Goal: Task Accomplishment & Management: Use online tool/utility

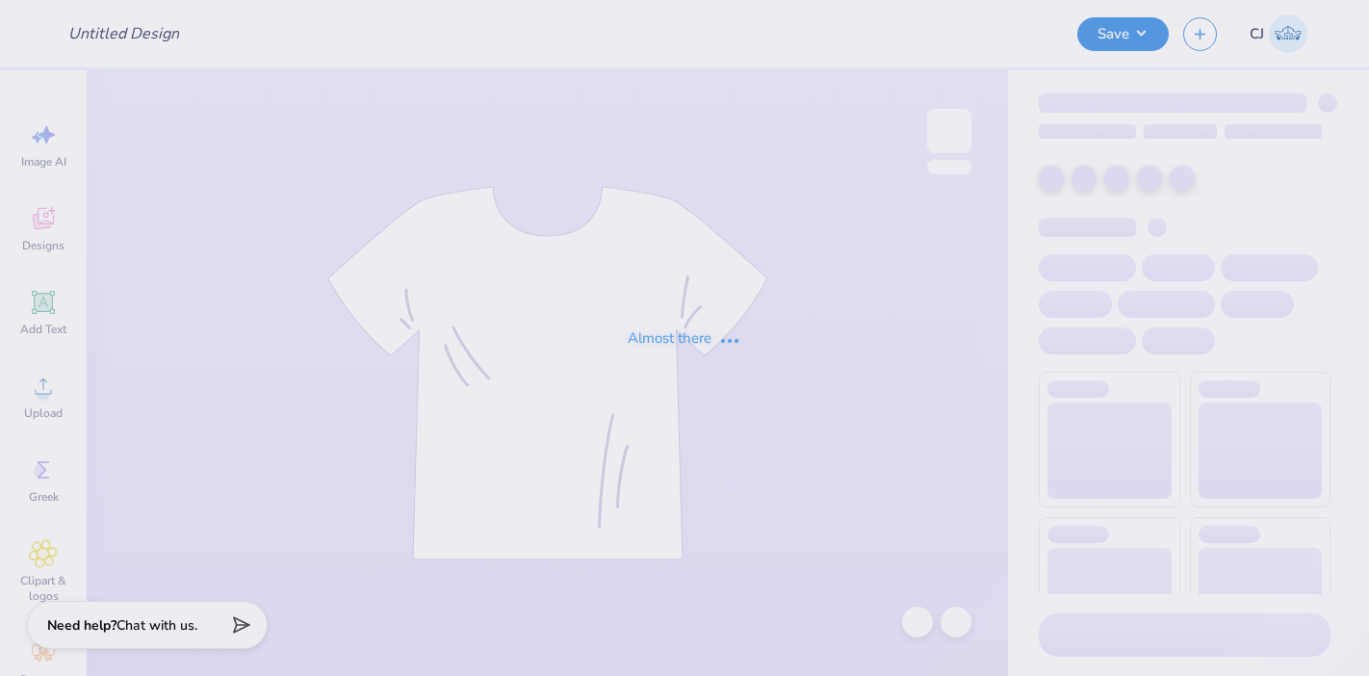
type input "bid day"
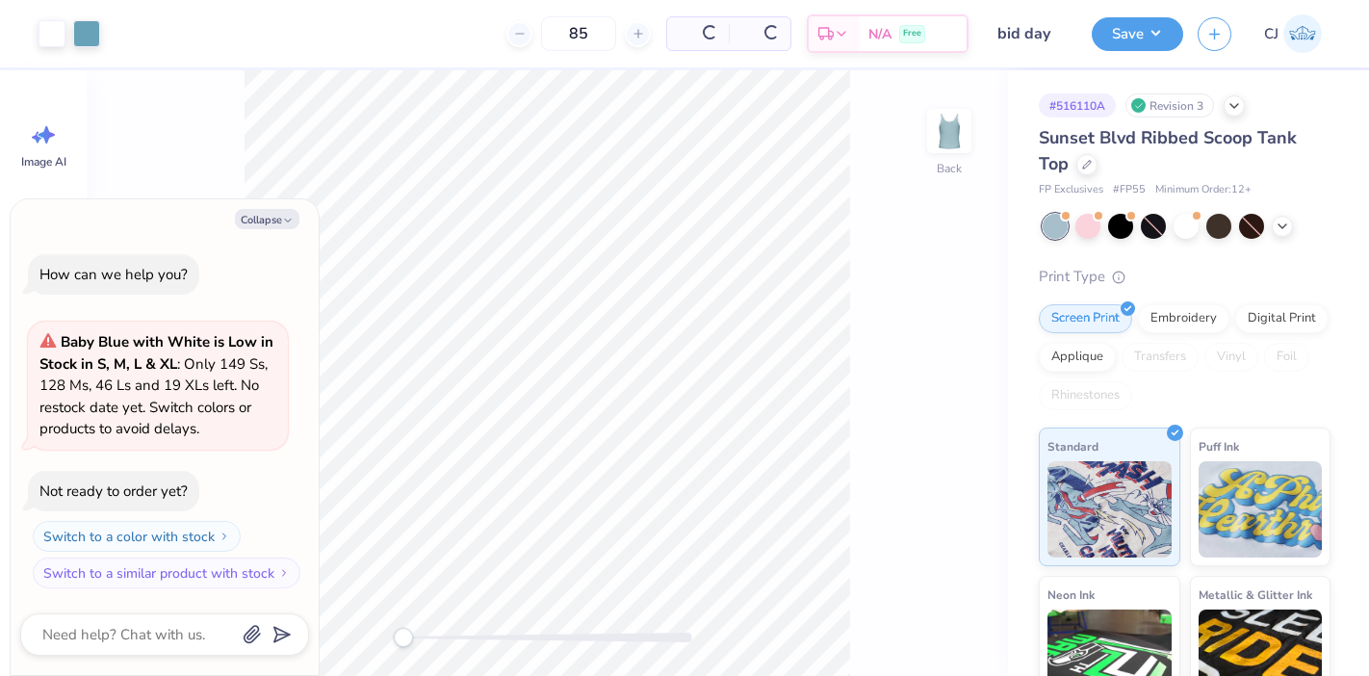
type textarea "x"
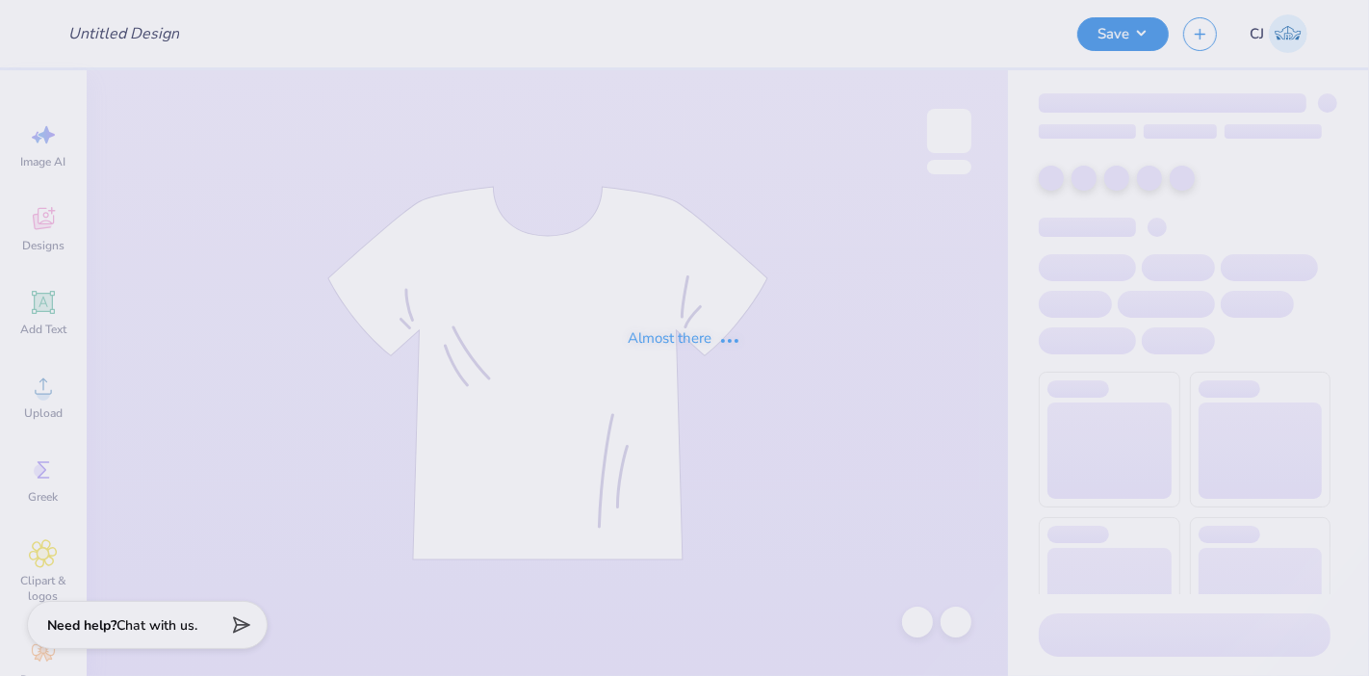
type input "bid day"
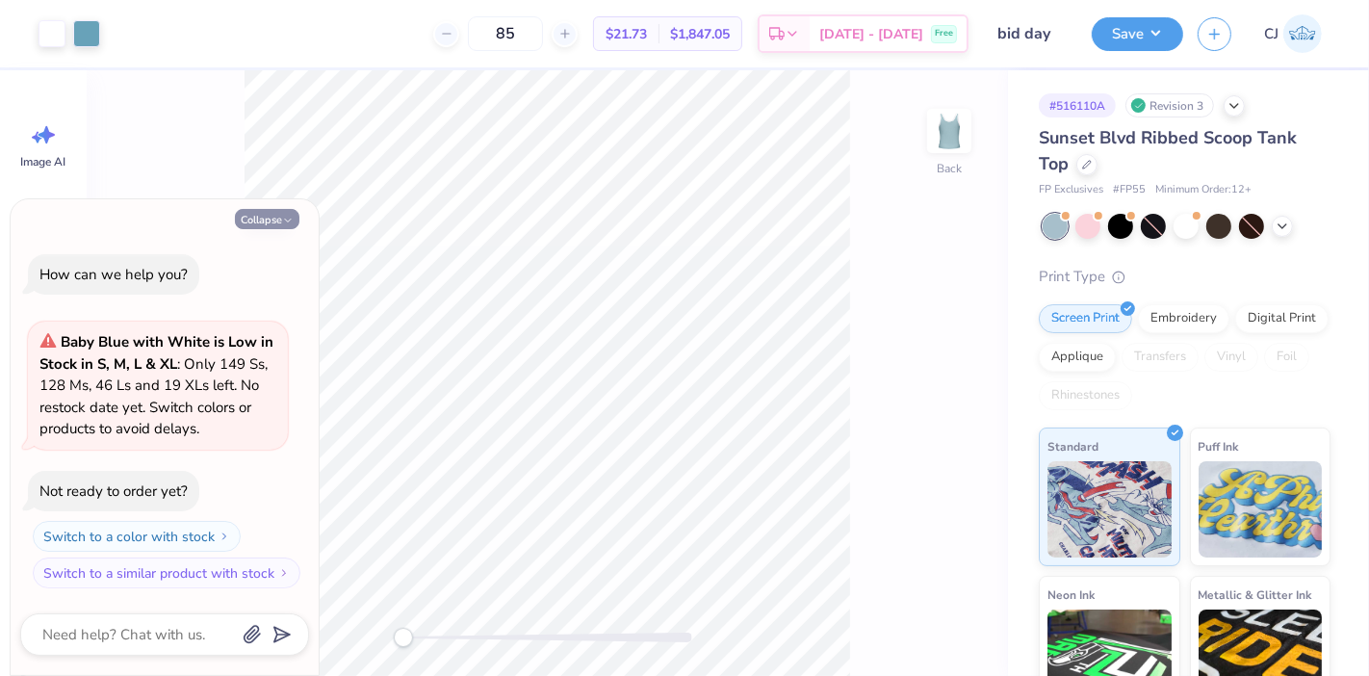
click at [289, 221] on polyline "button" at bounding box center [288, 220] width 6 height 3
type textarea "x"
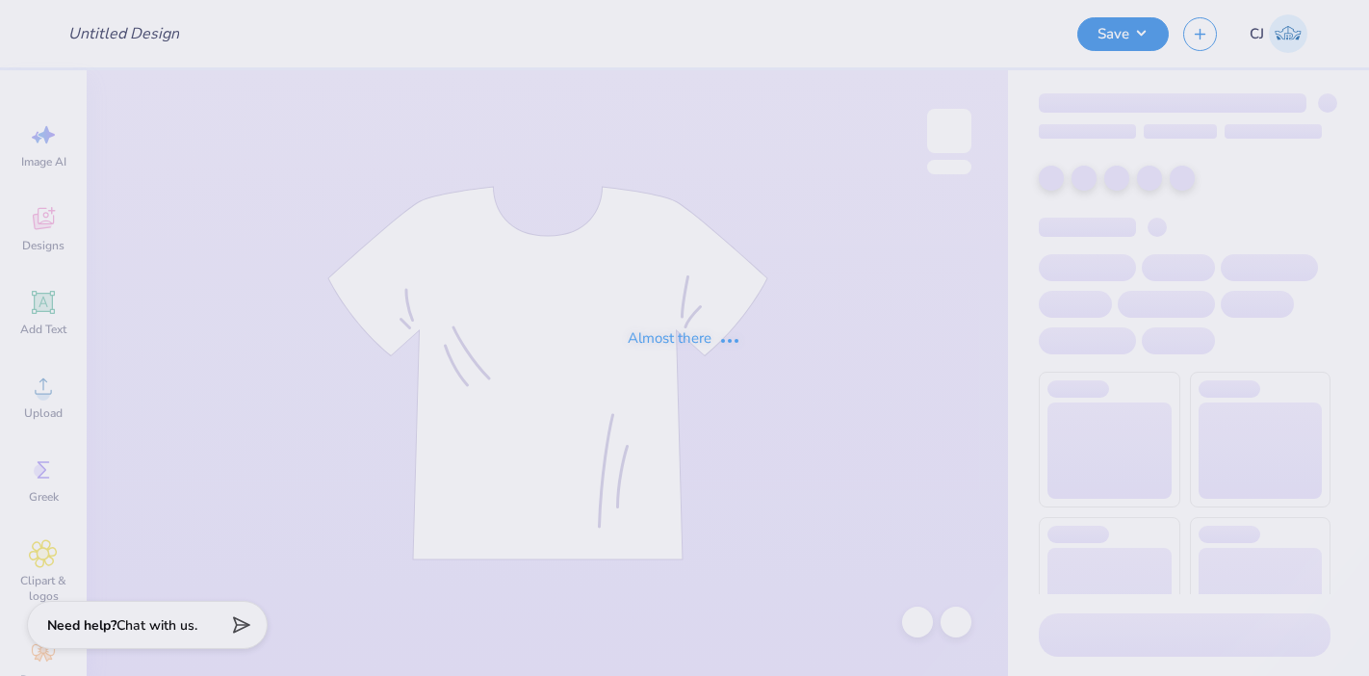
type input "bid day"
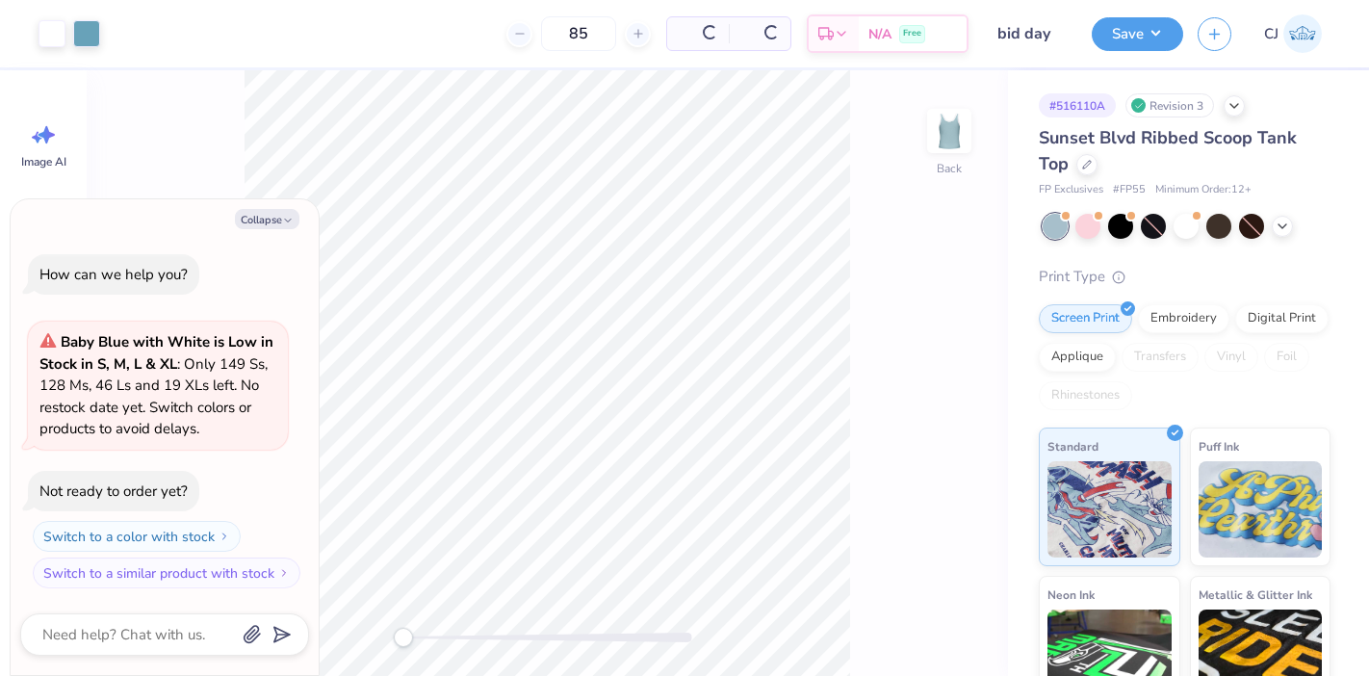
type textarea "x"
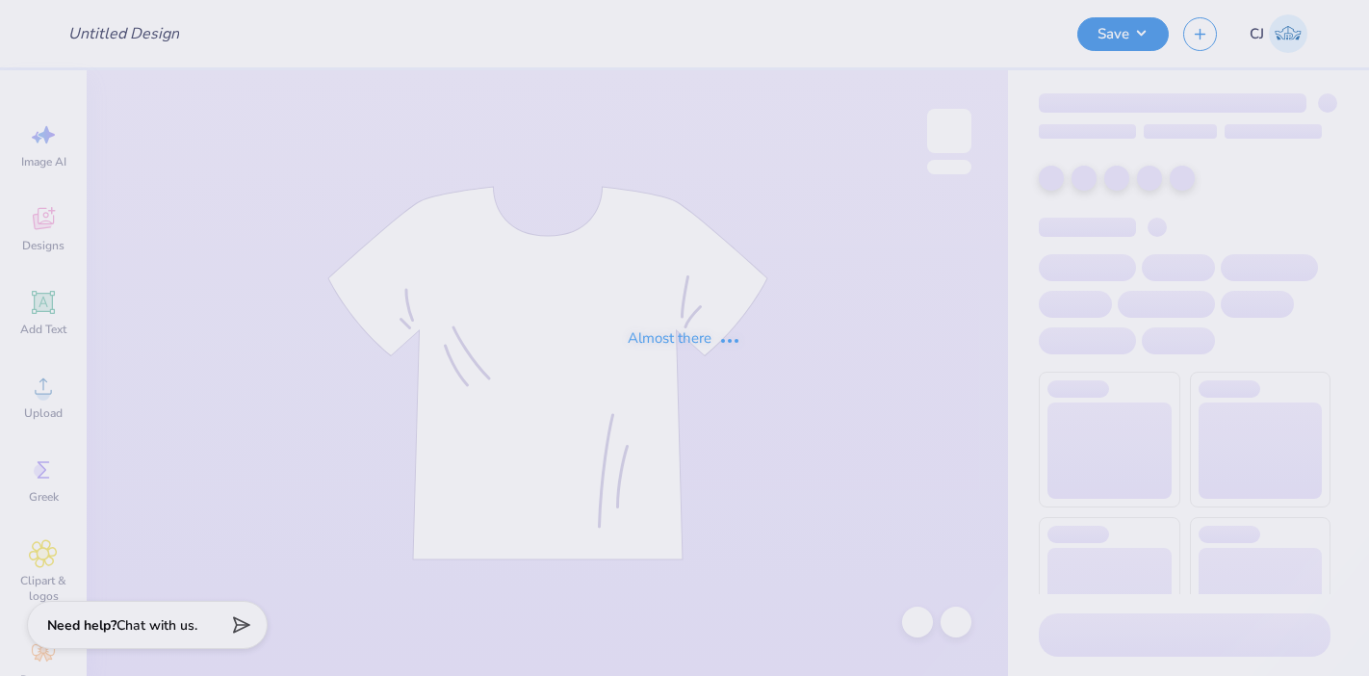
type input "[MEDICAL_DATA] Awareness Month"
type input "100"
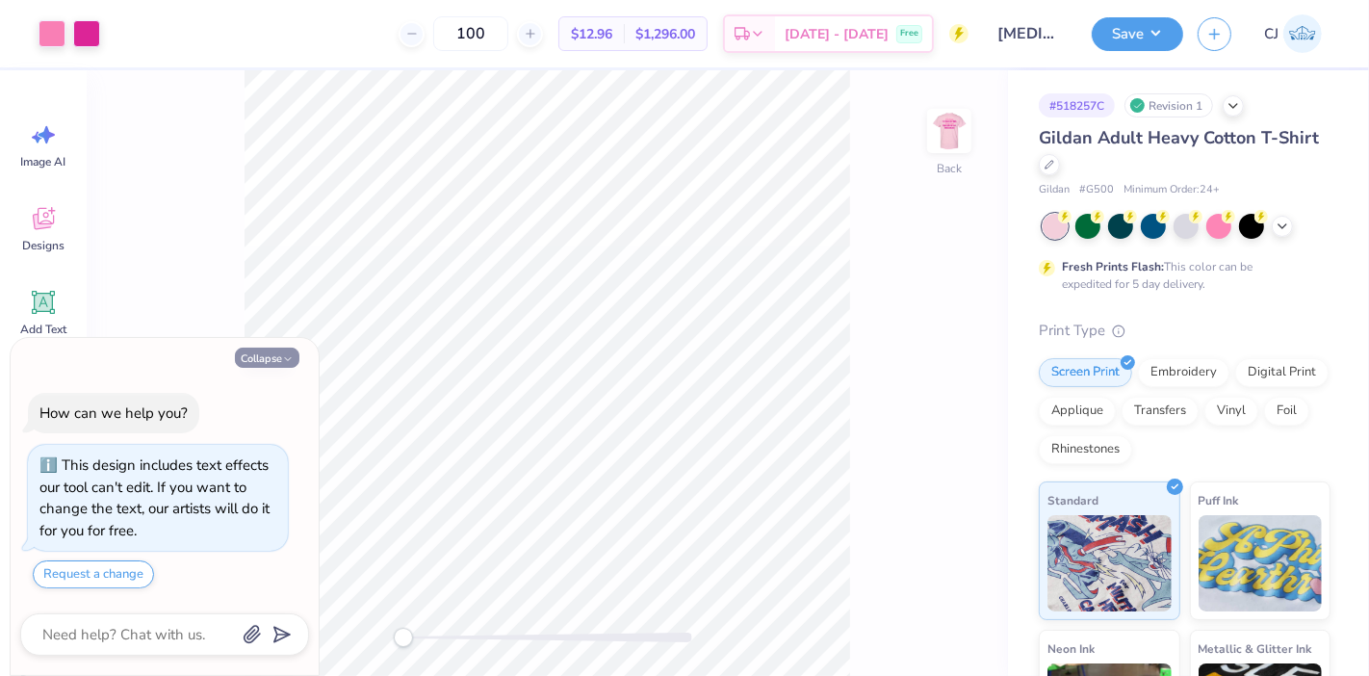
click at [260, 362] on button "Collapse" at bounding box center [267, 358] width 65 height 20
type textarea "x"
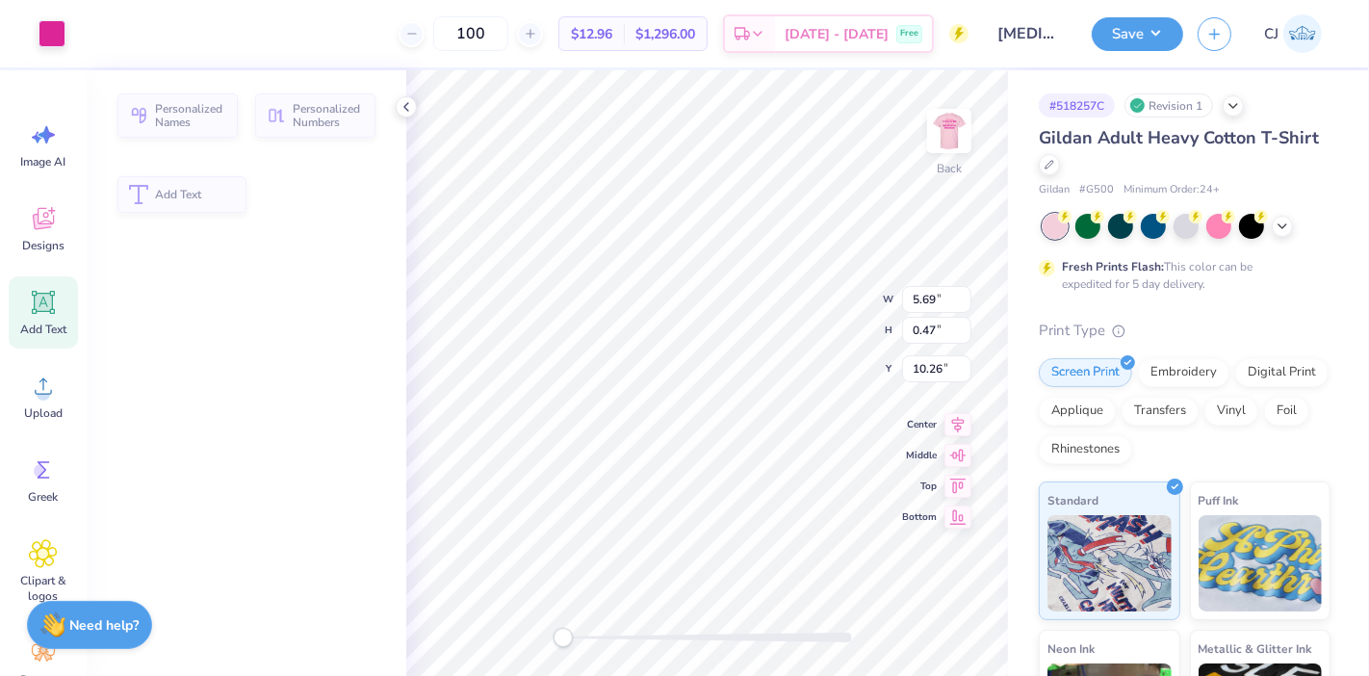
type input "5.69"
type input "0.47"
type input "10.26"
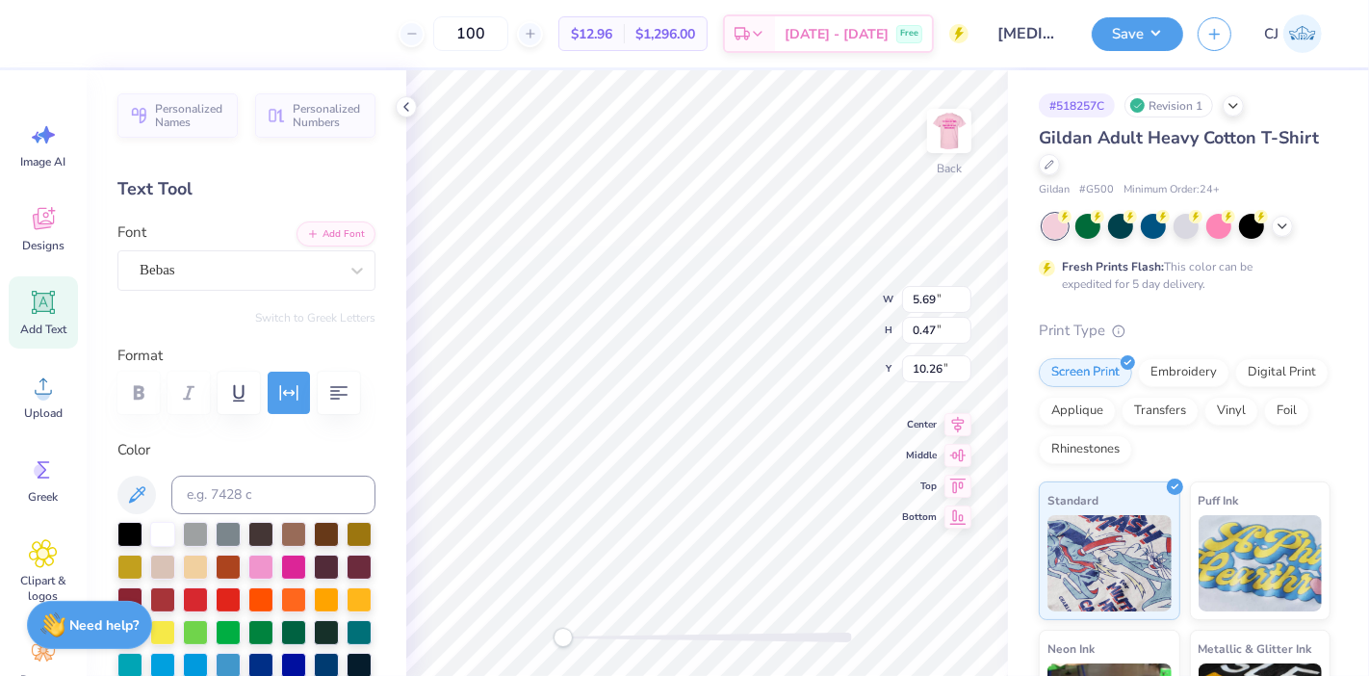
scroll to position [17, 6]
